Goal: Task Accomplishment & Management: Use online tool/utility

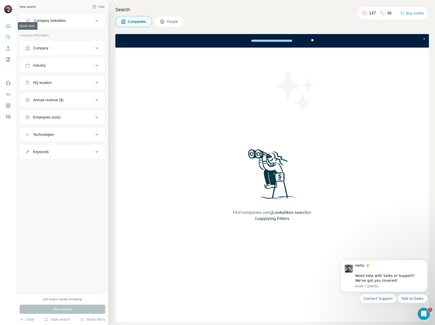
click at [8, 26] on icon "Quick start" at bounding box center [8, 26] width 4 height 4
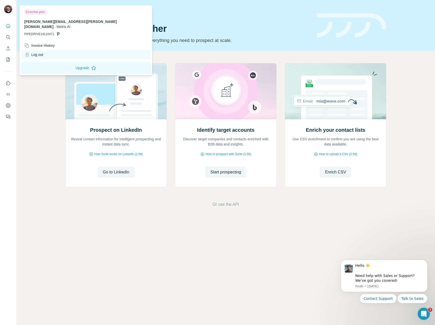
click at [37, 52] on div "Log out" at bounding box center [33, 54] width 19 height 5
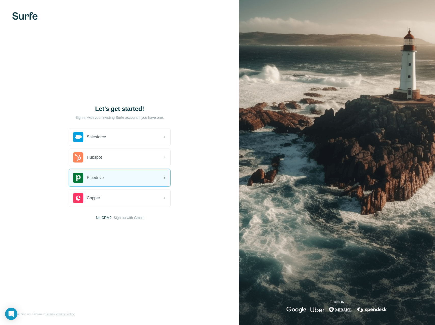
click at [103, 179] on span "Pipedrive" at bounding box center [95, 178] width 17 height 6
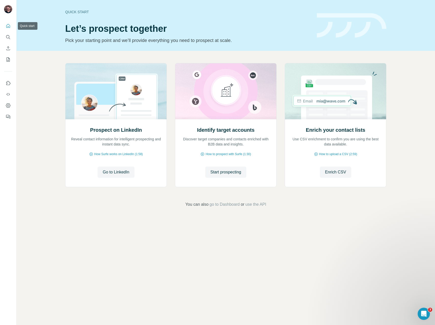
click at [11, 23] on button "Quick start" at bounding box center [8, 25] width 8 height 9
